Goal: Task Accomplishment & Management: Manage account settings

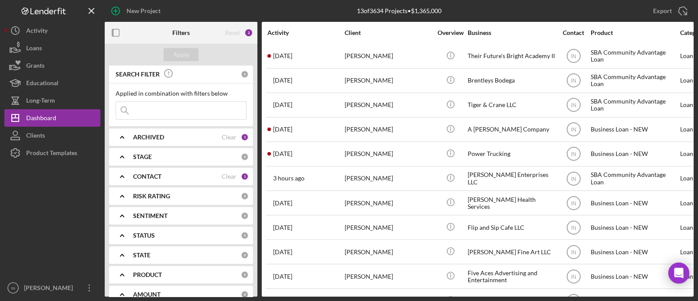
click at [164, 111] on input at bounding box center [181, 110] width 130 height 17
type input "their futures bright academy"
click at [185, 55] on div "Apply" at bounding box center [181, 54] width 16 height 13
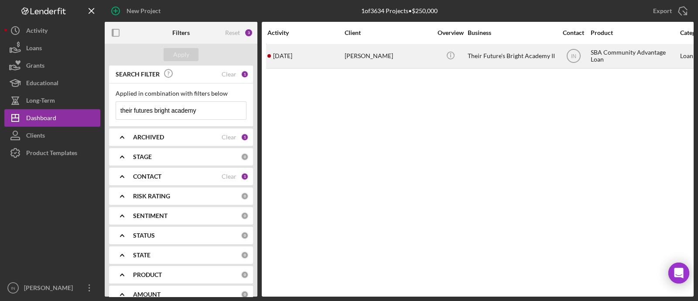
click at [397, 61] on div "[PERSON_NAME]" at bounding box center [388, 55] width 87 height 23
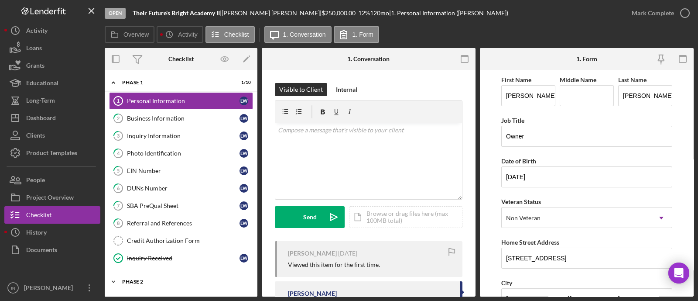
scroll to position [95, 0]
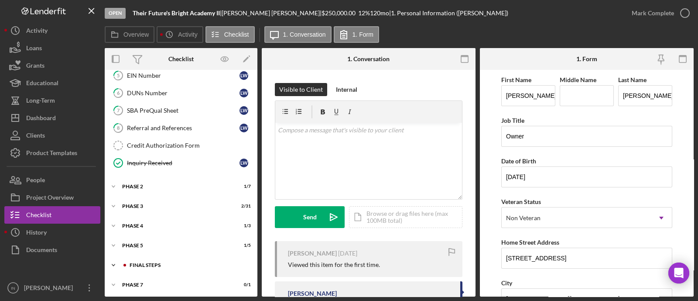
click at [140, 263] on div "FINAL STEPS" at bounding box center [188, 264] width 117 height 5
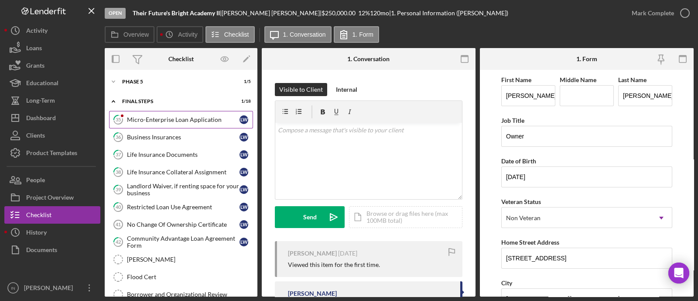
click at [165, 119] on div "Micro-Enterprise Loan Application" at bounding box center [183, 119] width 113 height 7
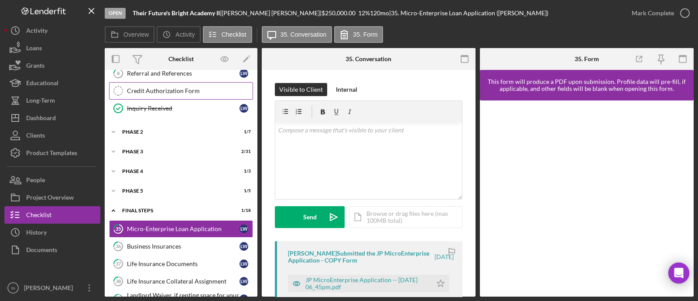
scroll to position [95, 0]
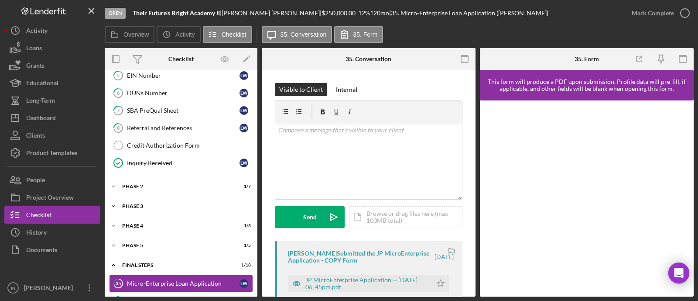
click at [146, 203] on div "Phase 3" at bounding box center [184, 205] width 124 height 5
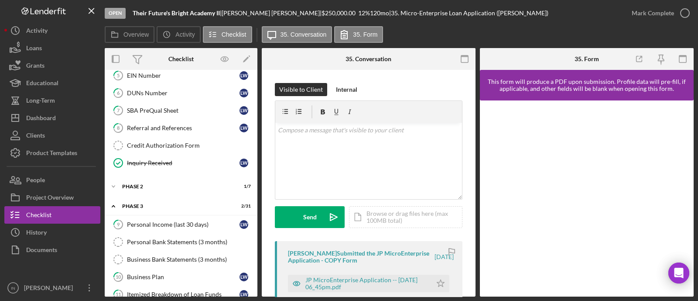
scroll to position [41, 0]
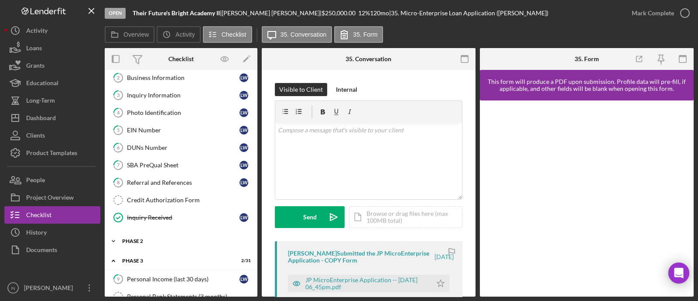
click at [170, 239] on div "Phase 2" at bounding box center [184, 240] width 124 height 5
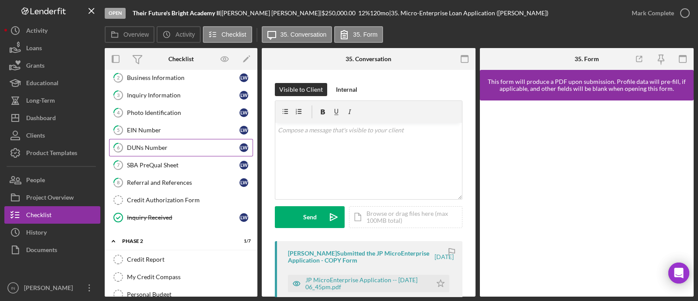
scroll to position [0, 0]
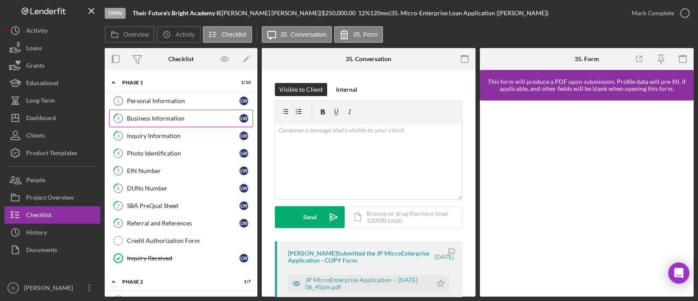
click at [174, 118] on div "Business Information" at bounding box center [183, 118] width 113 height 7
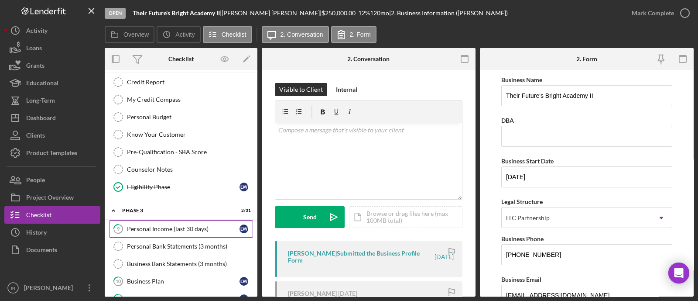
scroll to position [273, 0]
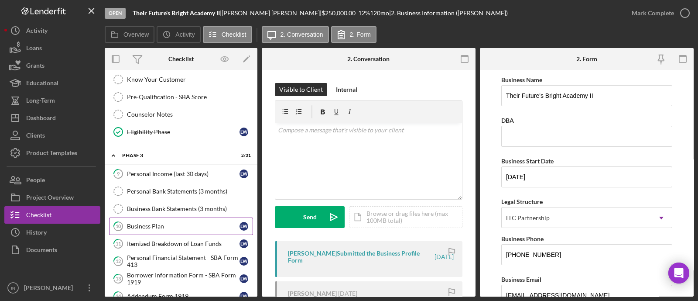
click at [178, 224] on div "Business Plan" at bounding box center [183, 225] width 113 height 7
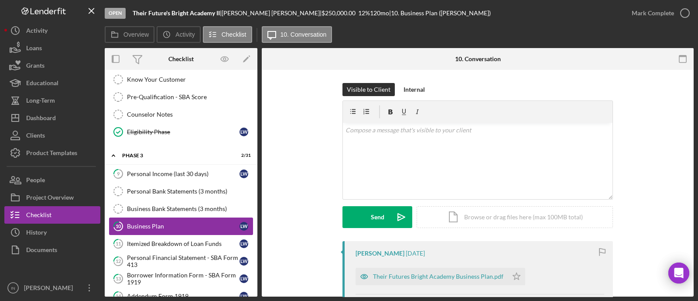
scroll to position [327, 0]
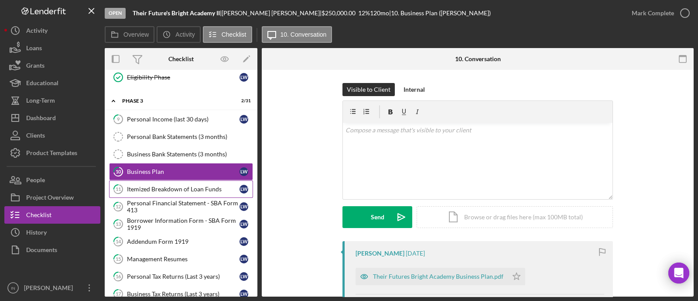
click at [179, 191] on link "11 Itemized Breakdown of Loan Funds [PERSON_NAME]" at bounding box center [181, 188] width 144 height 17
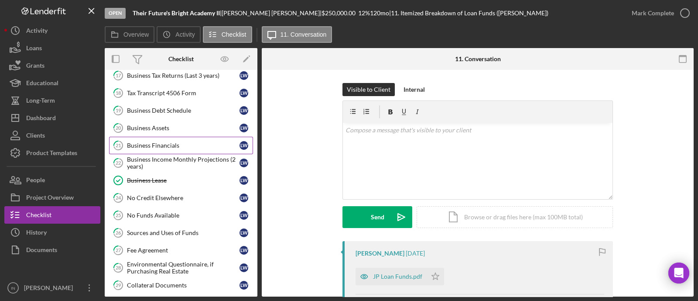
scroll to position [600, 0]
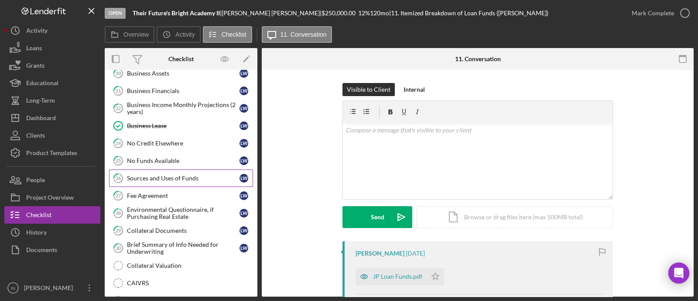
click at [161, 174] on div "Sources and Uses of Funds" at bounding box center [183, 177] width 113 height 7
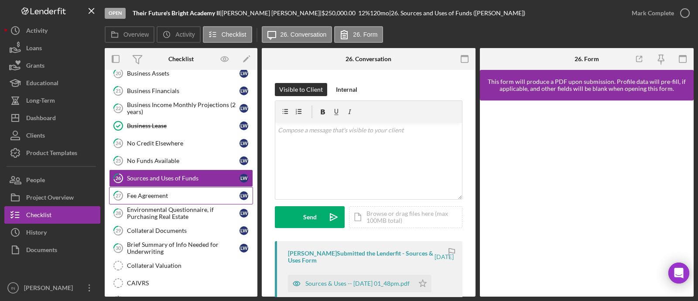
click at [174, 192] on div "Fee Agreement" at bounding box center [183, 195] width 113 height 7
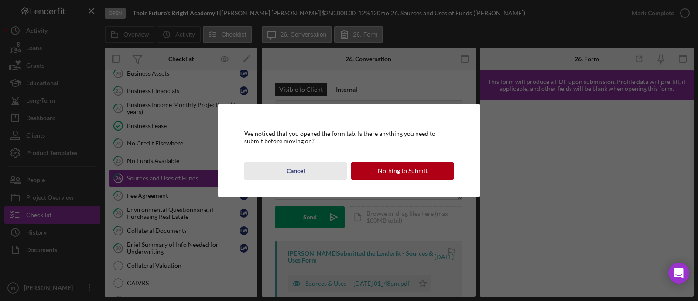
click at [297, 172] on div "Cancel" at bounding box center [296, 170] width 18 height 17
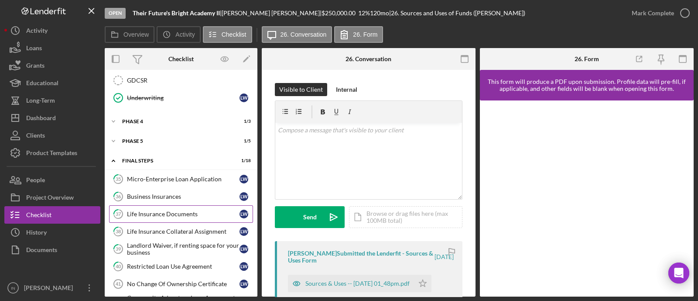
scroll to position [817, 0]
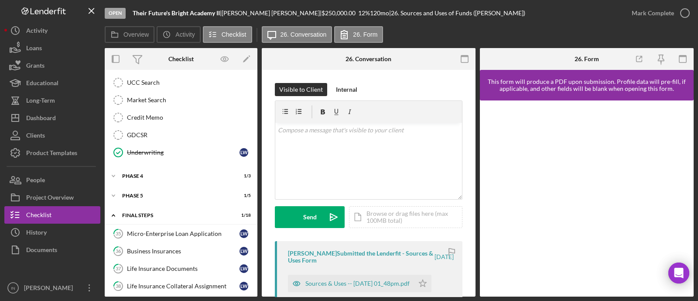
click at [157, 187] on div "Icon/Expander Phase 5 1 / 5" at bounding box center [181, 195] width 153 height 17
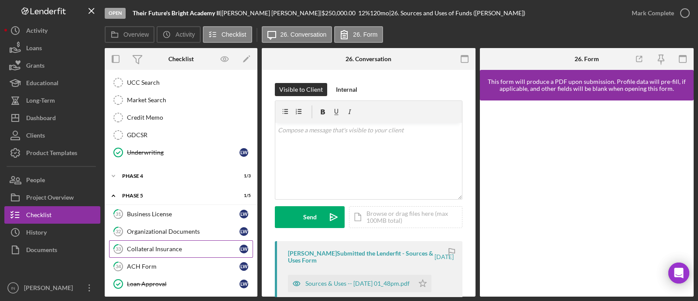
click at [172, 245] on div "Collateral Insurance" at bounding box center [183, 248] width 113 height 7
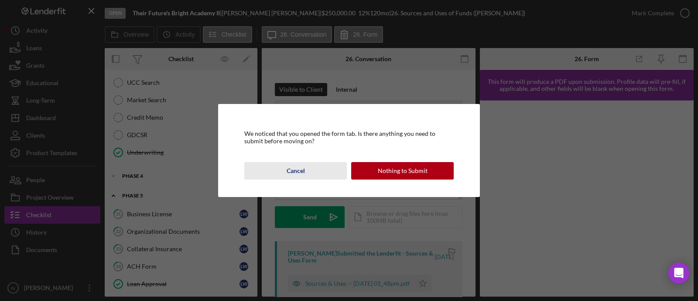
click at [295, 172] on div "Cancel" at bounding box center [296, 170] width 18 height 17
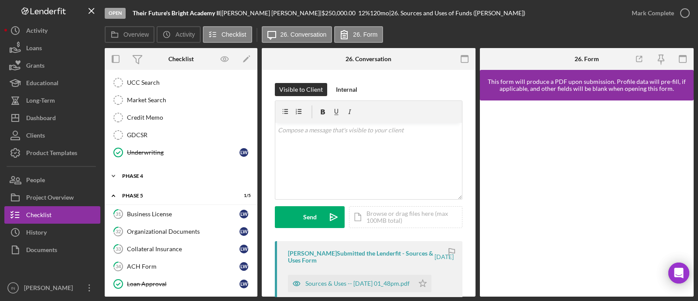
click at [164, 173] on div "Icon/Expander Phase 4 1 / 3" at bounding box center [181, 175] width 153 height 17
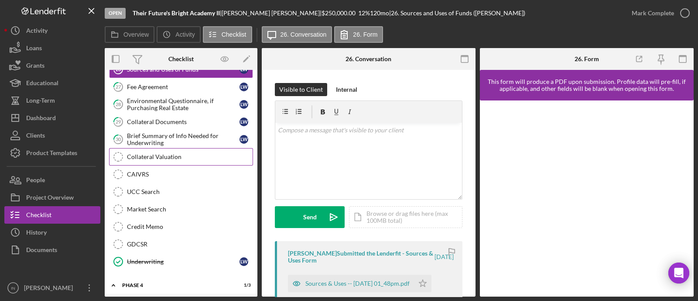
scroll to position [654, 0]
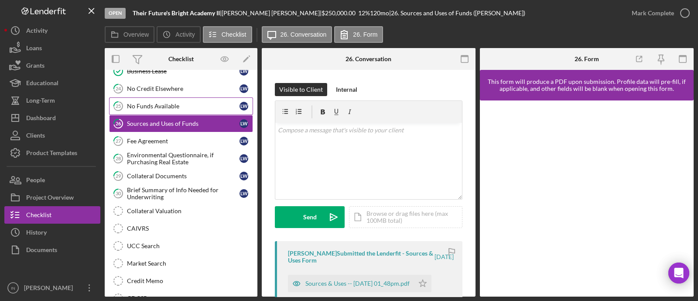
click at [167, 103] on div "No Funds Available" at bounding box center [183, 106] width 113 height 7
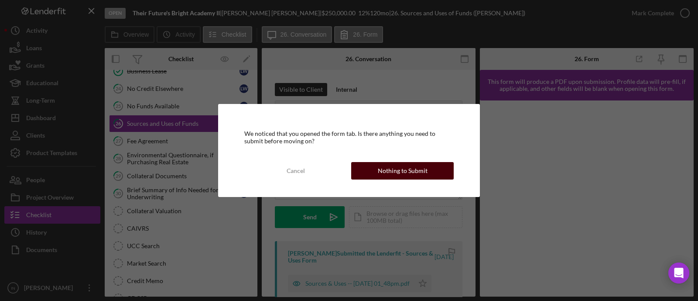
click at [388, 169] on div "Nothing to Submit" at bounding box center [403, 170] width 50 height 17
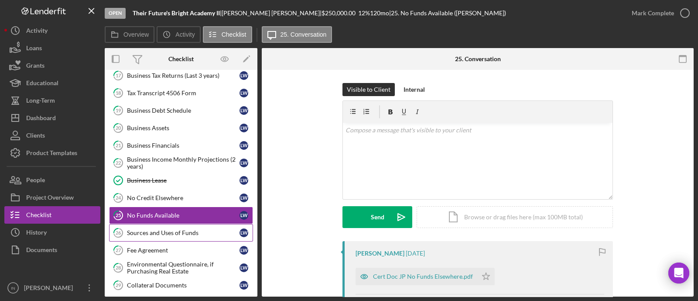
scroll to position [436, 0]
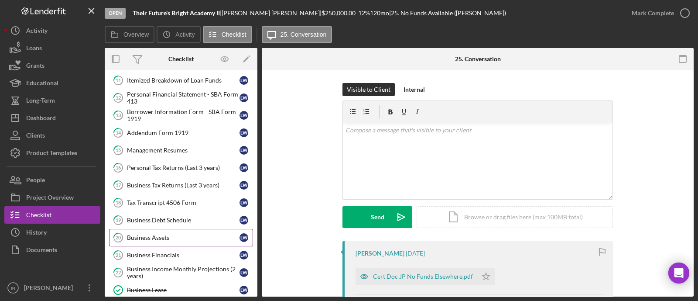
click at [182, 234] on div "Business Assets" at bounding box center [183, 237] width 113 height 7
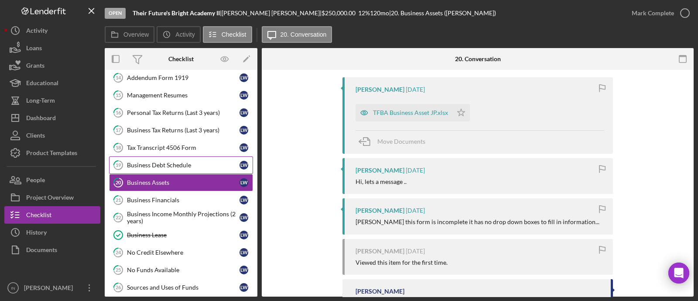
scroll to position [381, 0]
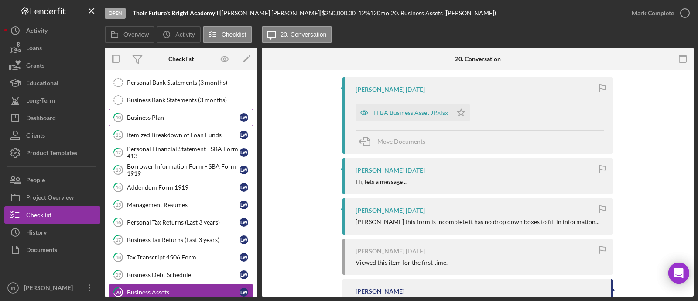
click at [164, 114] on div "Business Plan" at bounding box center [183, 117] width 113 height 7
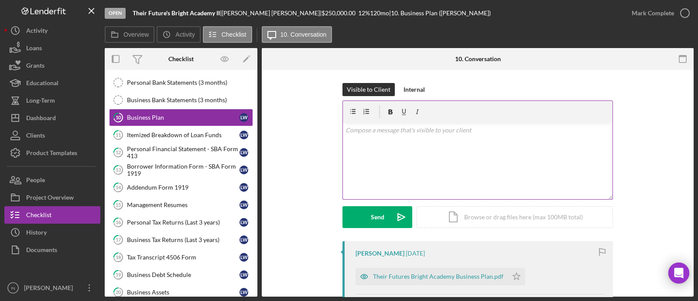
scroll to position [54, 0]
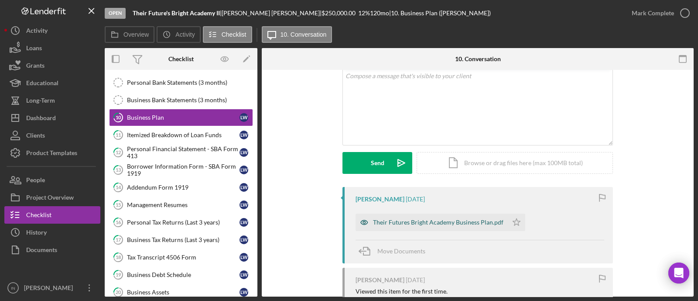
click at [437, 223] on div "Their Futures Bright Academy Business Plan.pdf" at bounding box center [438, 222] width 130 height 7
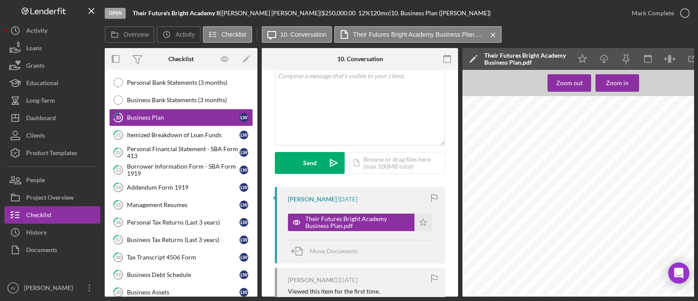
scroll to position [436, 0]
click at [181, 170] on div "Borrower Information Form - SBA Form 1919" at bounding box center [183, 170] width 113 height 14
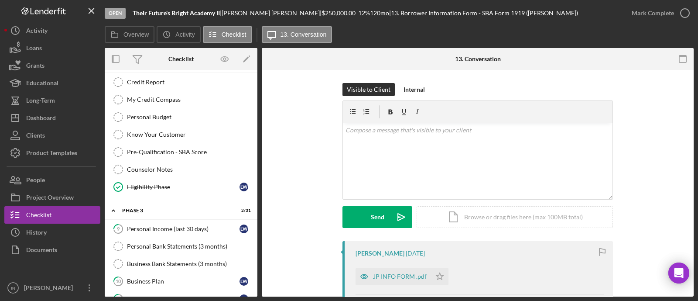
scroll to position [381, 0]
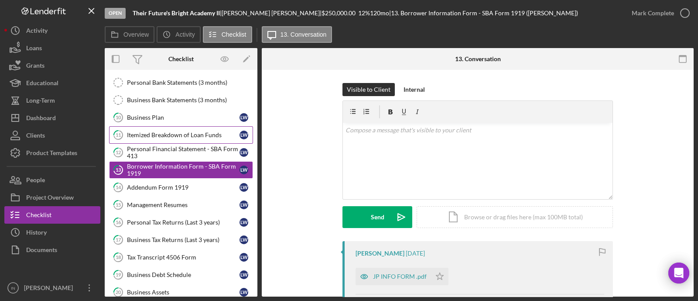
click at [179, 131] on div "Itemized Breakdown of Loan Funds" at bounding box center [183, 134] width 113 height 7
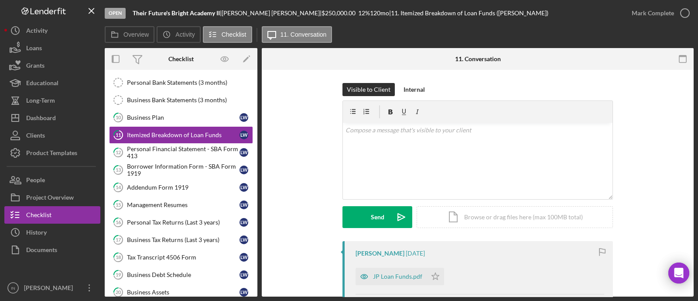
scroll to position [109, 0]
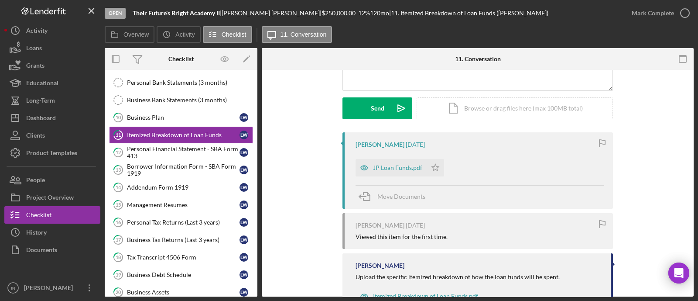
click at [381, 155] on div "JP Loan Funds.pdf Icon/Star" at bounding box center [402, 165] width 93 height 22
click at [386, 164] on div "JP Loan Funds.pdf" at bounding box center [397, 167] width 49 height 7
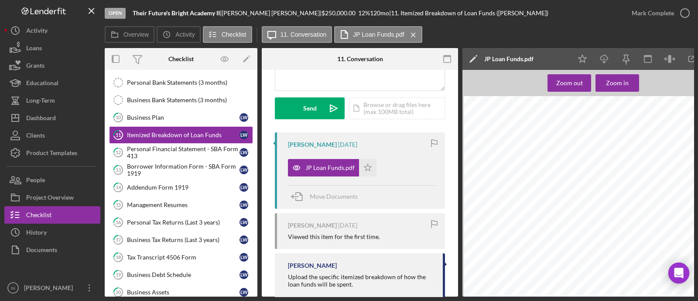
scroll to position [178, 0]
click at [155, 147] on div "Personal Financial Statement - SBA Form 413" at bounding box center [183, 152] width 113 height 14
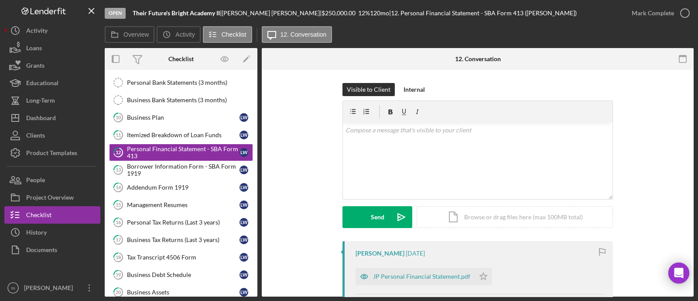
scroll to position [109, 0]
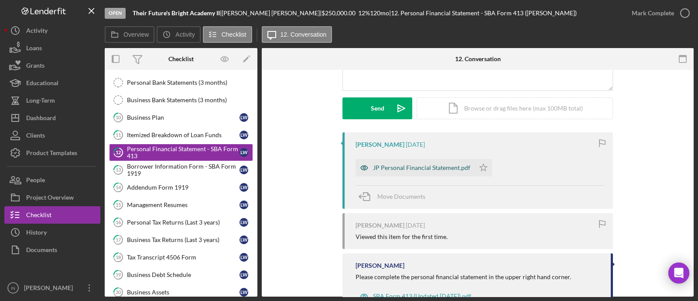
click at [431, 169] on div "JP Personal Financial Statement.pdf" at bounding box center [421, 167] width 97 height 7
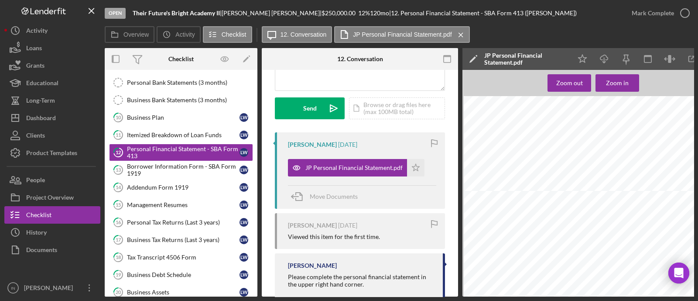
scroll to position [218, 0]
click at [167, 164] on div "Borrower Information Form - SBA Form 1919" at bounding box center [183, 170] width 113 height 14
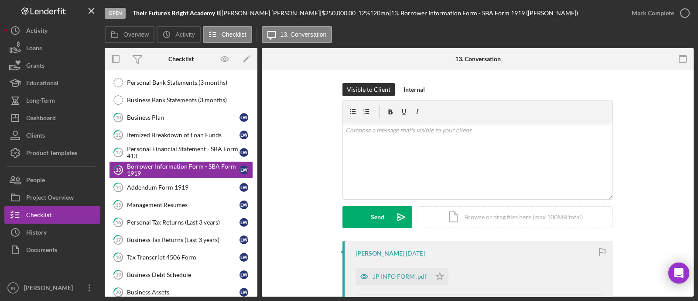
scroll to position [109, 0]
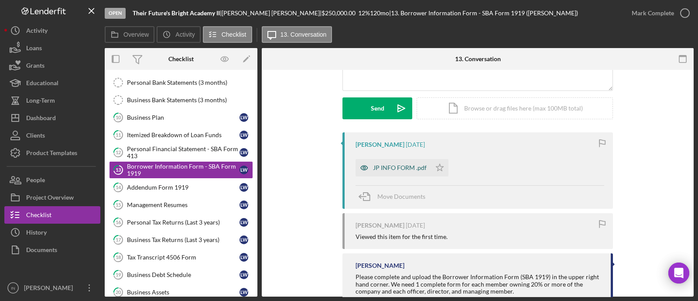
click at [395, 169] on div "JP INFO FORM .pdf" at bounding box center [400, 167] width 54 height 7
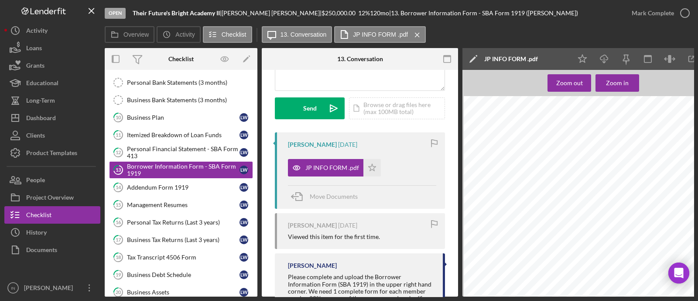
scroll to position [164, 0]
click at [197, 196] on link "15 Management Resumes [PERSON_NAME]" at bounding box center [181, 204] width 144 height 17
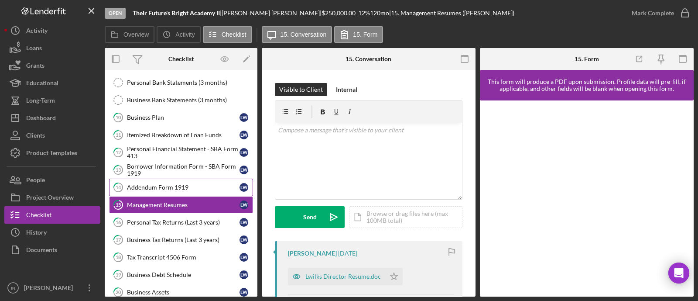
click at [196, 184] on div "Addendum Form 1919" at bounding box center [183, 187] width 113 height 7
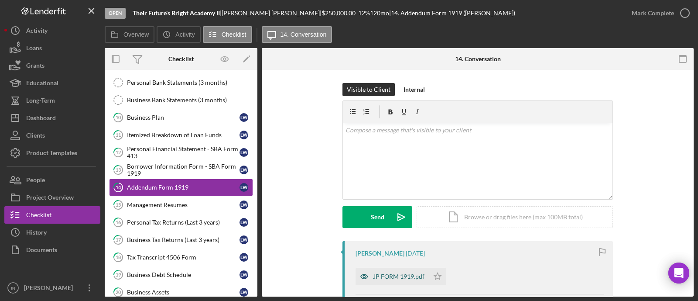
click at [393, 274] on div "JP FORM 1919.pdf" at bounding box center [398, 276] width 51 height 7
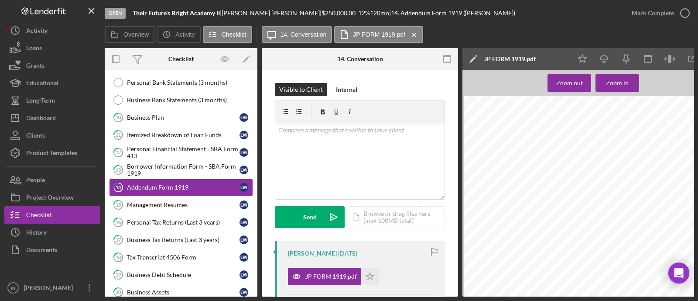
scroll to position [545, 0]
click at [167, 202] on div "Management Resumes" at bounding box center [183, 204] width 113 height 7
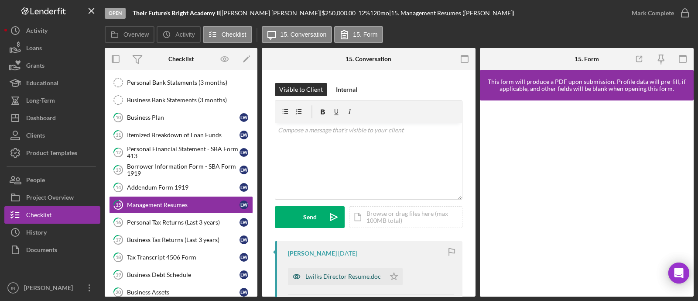
click at [343, 276] on div "Lwilks Director Resume.doc" at bounding box center [342, 276] width 75 height 7
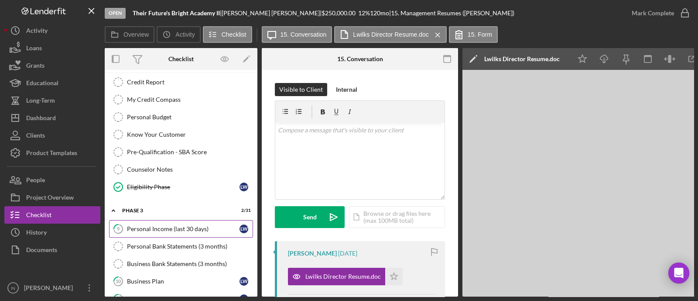
scroll to position [381, 0]
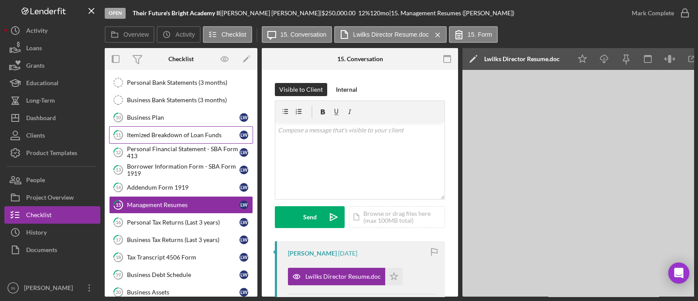
click at [199, 135] on link "11 Itemized Breakdown of Loan Funds [PERSON_NAME]" at bounding box center [181, 134] width 144 height 17
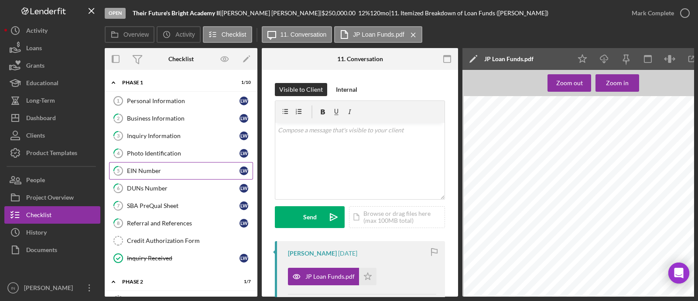
click at [167, 171] on div "EIN Number" at bounding box center [183, 170] width 113 height 7
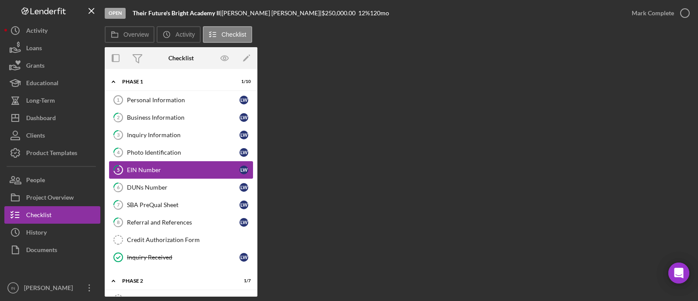
click at [144, 167] on div "EIN Number" at bounding box center [183, 169] width 113 height 7
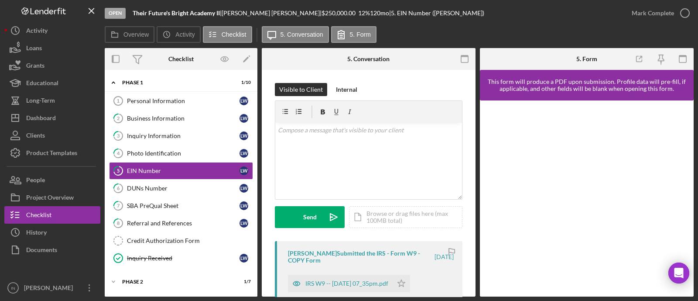
scroll to position [109, 0]
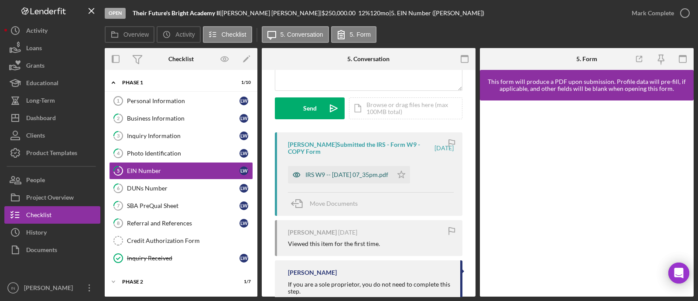
click at [329, 173] on div "IRS W9 -- [DATE] 07_35pm.pdf" at bounding box center [346, 174] width 83 height 7
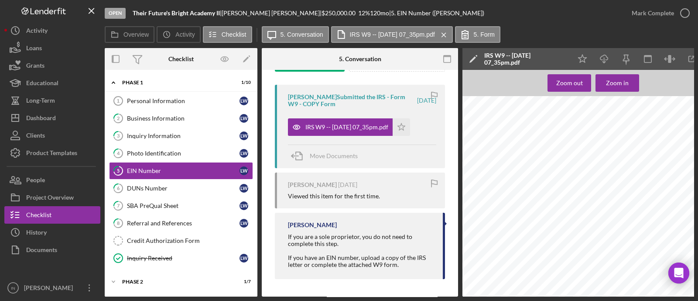
scroll to position [49, 0]
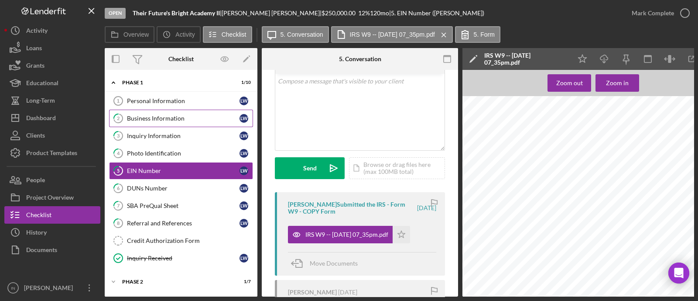
click at [155, 112] on link "2 Business Information [PERSON_NAME]" at bounding box center [181, 117] width 144 height 17
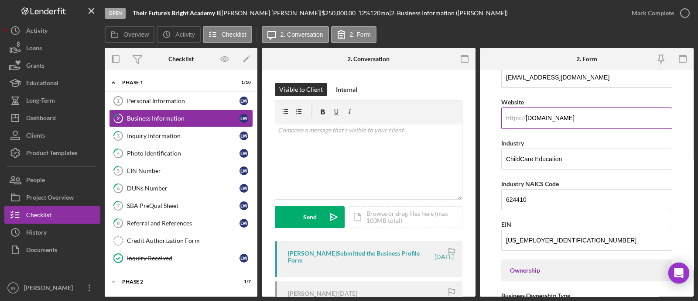
scroll to position [273, 0]
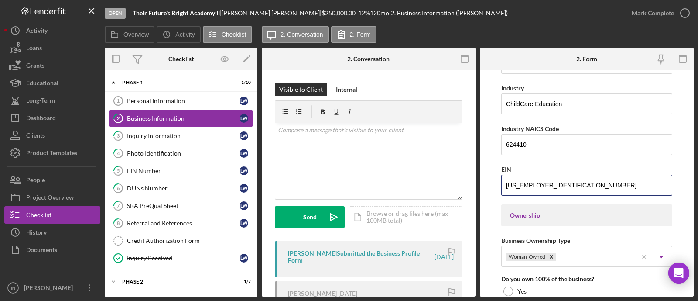
drag, startPoint x: 554, startPoint y: 181, endPoint x: 473, endPoint y: 182, distance: 80.7
click at [473, 182] on div "Overview Internal Workflow Stage Open Icon/Dropdown Arrow Archive (can unarchiv…" at bounding box center [399, 172] width 589 height 248
click at [153, 101] on div "Personal Information" at bounding box center [183, 100] width 113 height 7
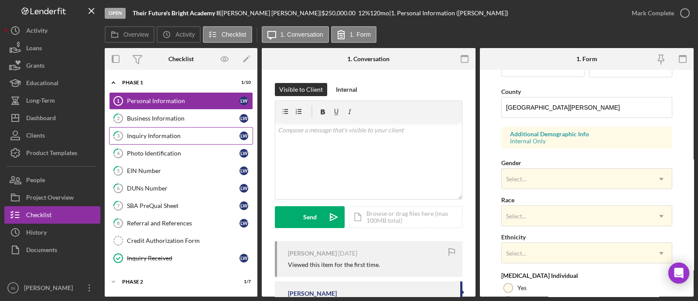
scroll to position [354, 0]
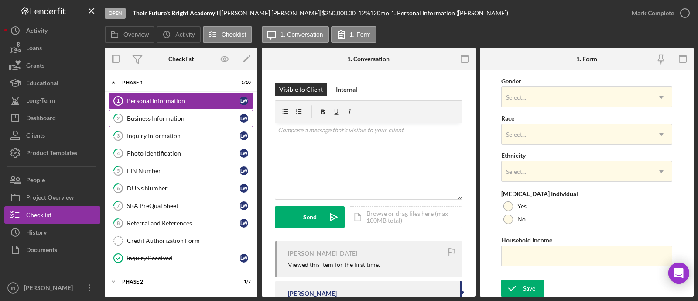
click at [144, 119] on div "Business Information" at bounding box center [183, 118] width 113 height 7
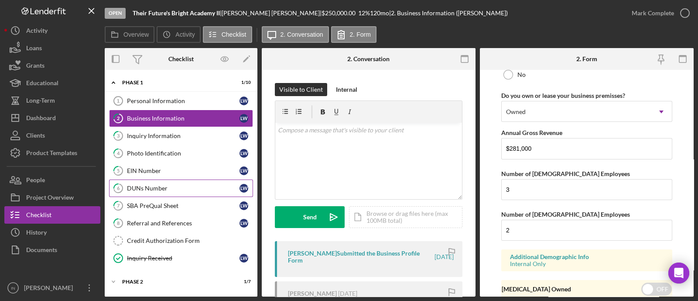
scroll to position [95, 0]
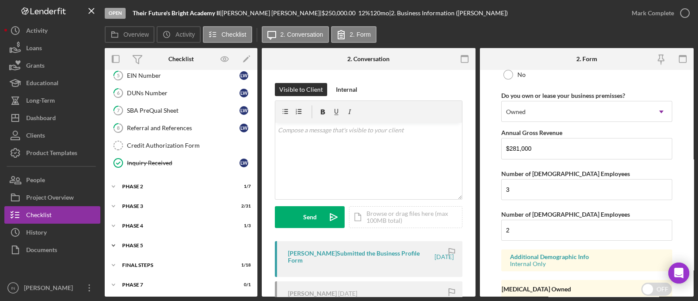
click at [153, 245] on div "Phase 5" at bounding box center [184, 245] width 124 height 5
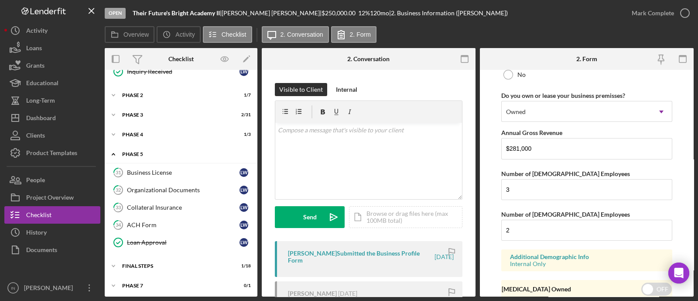
click at [153, 147] on div "Icon/Expander Phase 5 1 / 5" at bounding box center [181, 154] width 153 height 18
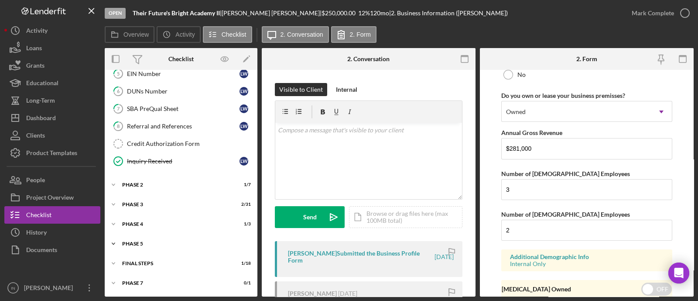
scroll to position [95, 0]
click at [140, 239] on div "Icon/Expander Phase 5 1 / 5" at bounding box center [181, 244] width 153 height 17
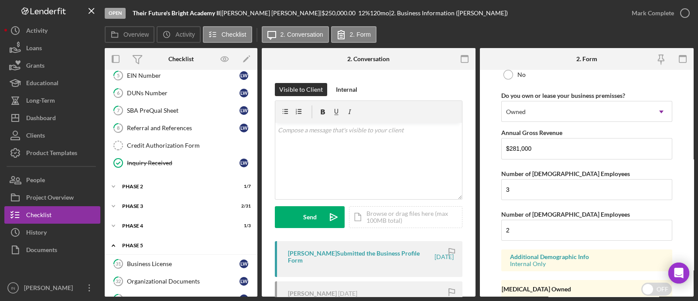
scroll to position [186, 0]
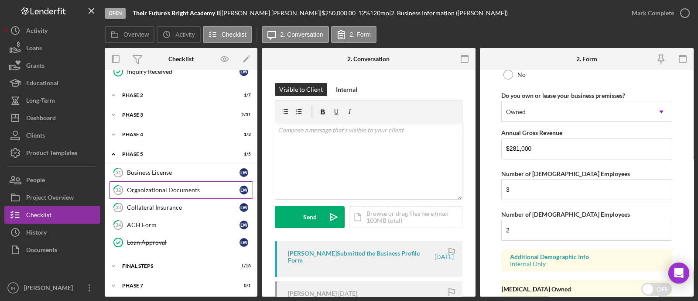
click at [171, 181] on link "32 Organizational Documents L W" at bounding box center [181, 189] width 144 height 17
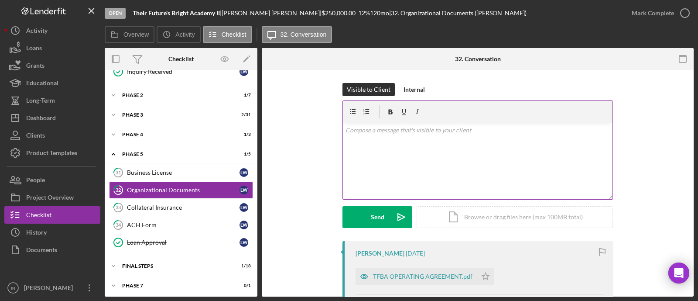
scroll to position [109, 0]
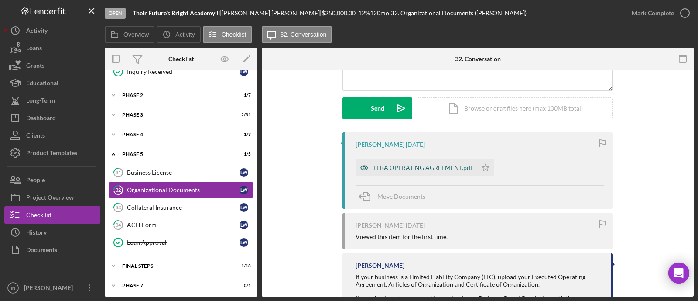
click at [421, 164] on div "TFBA OPERATING AGREEMENT.pdf" at bounding box center [422, 167] width 99 height 7
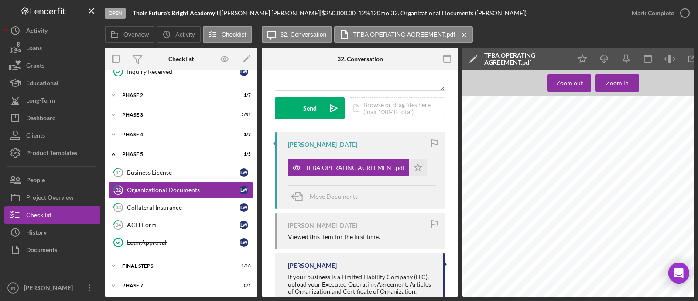
scroll to position [0, 0]
click at [598, 58] on icon "Icon/Download" at bounding box center [605, 59] width 20 height 20
